Goal: Task Accomplishment & Management: Manage account settings

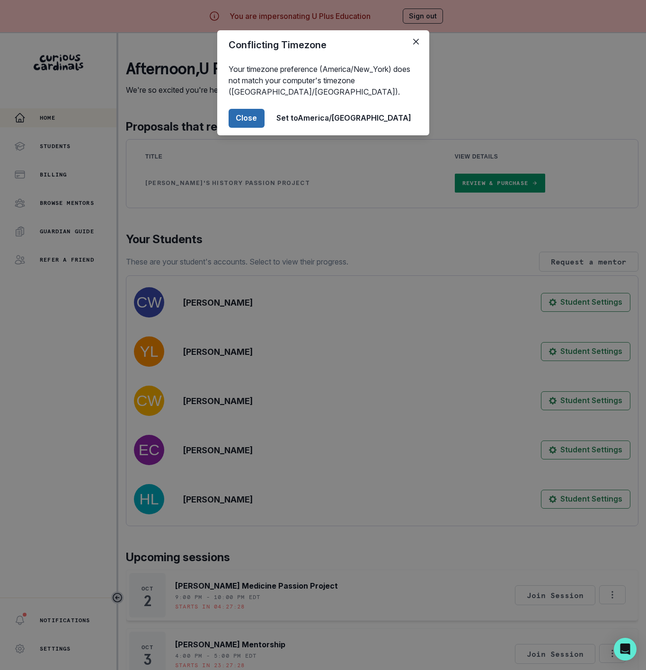
click at [264, 111] on button "Close" at bounding box center [247, 118] width 36 height 19
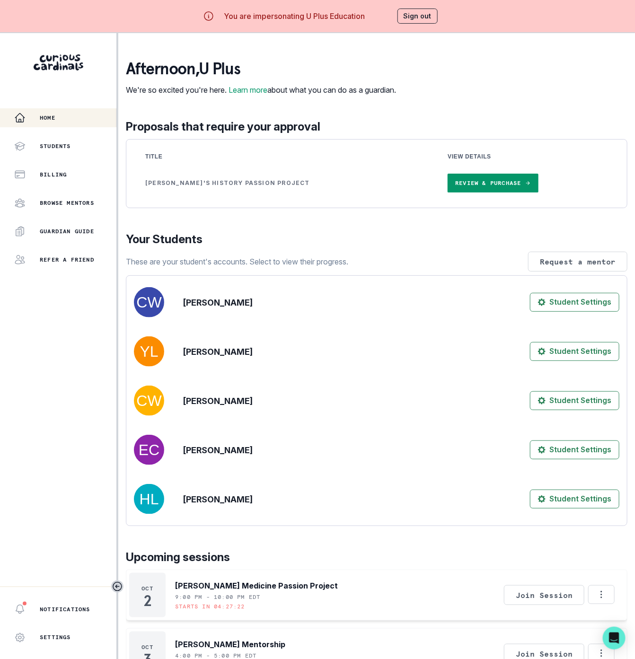
click at [425, 18] on button "Sign out" at bounding box center [417, 16] width 40 height 15
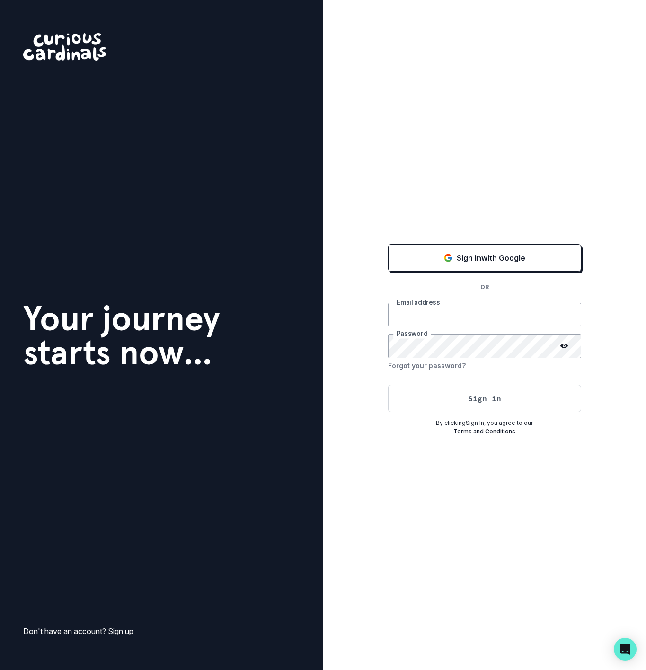
type input "[EMAIL_ADDRESS][DOMAIN_NAME]"
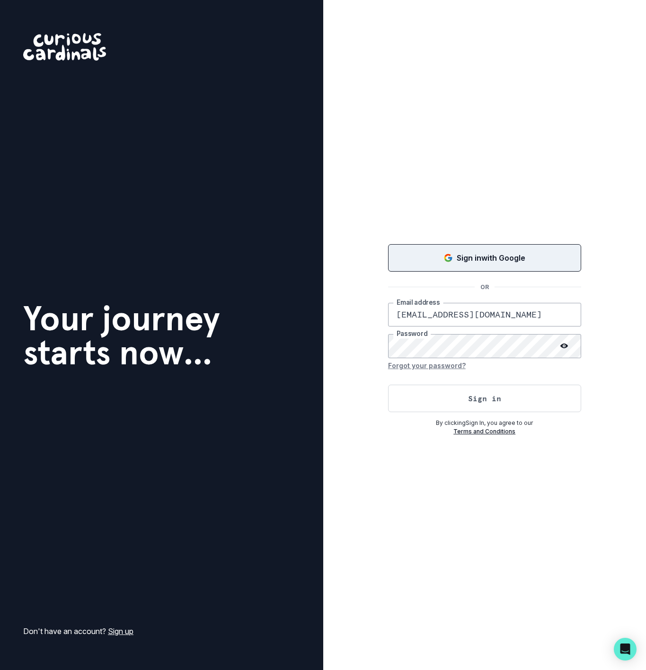
click at [495, 252] on p "Sign in with Google" at bounding box center [491, 257] width 69 height 11
